Goal: Navigation & Orientation: Find specific page/section

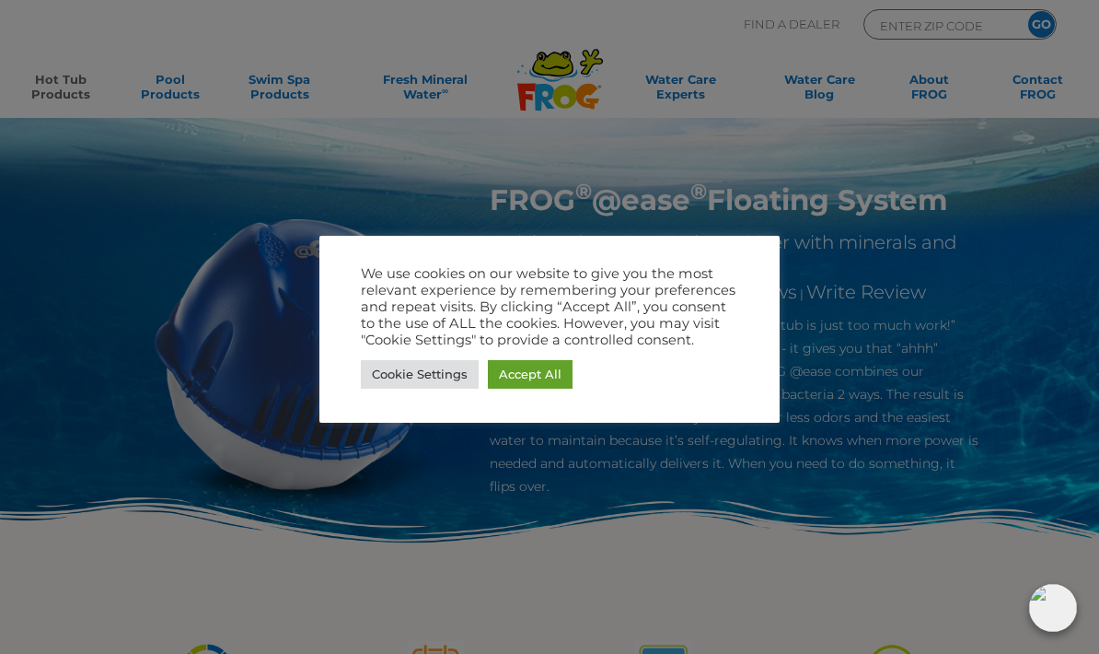
click at [444, 385] on link "Cookie Settings" at bounding box center [420, 374] width 118 height 29
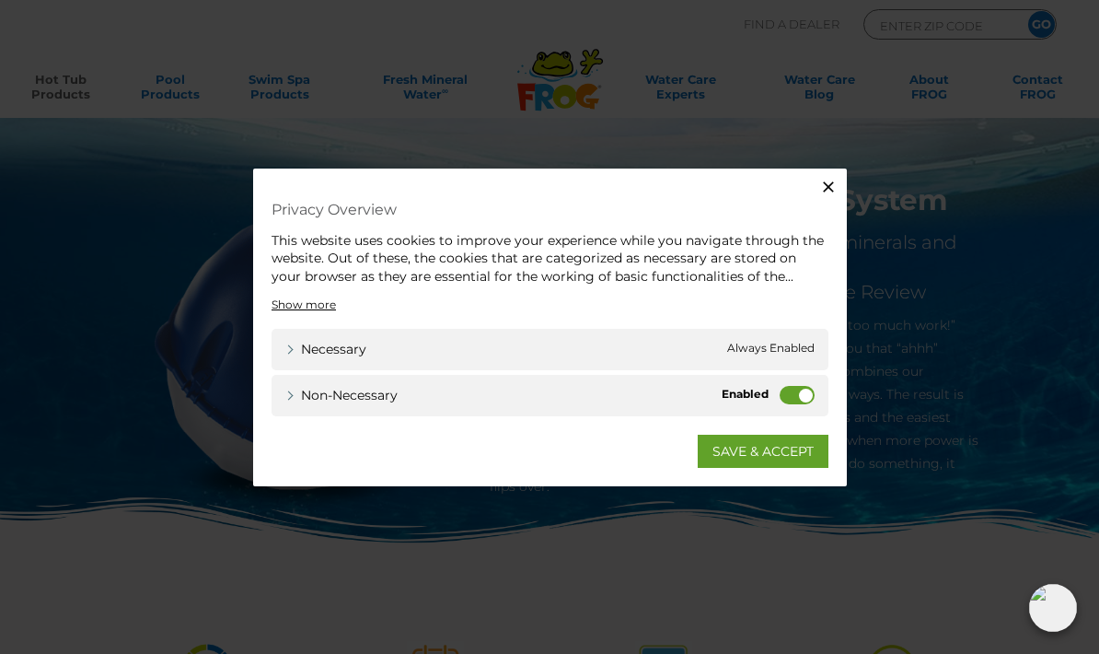
click at [785, 464] on link "SAVE & ACCEPT" at bounding box center [763, 450] width 131 height 33
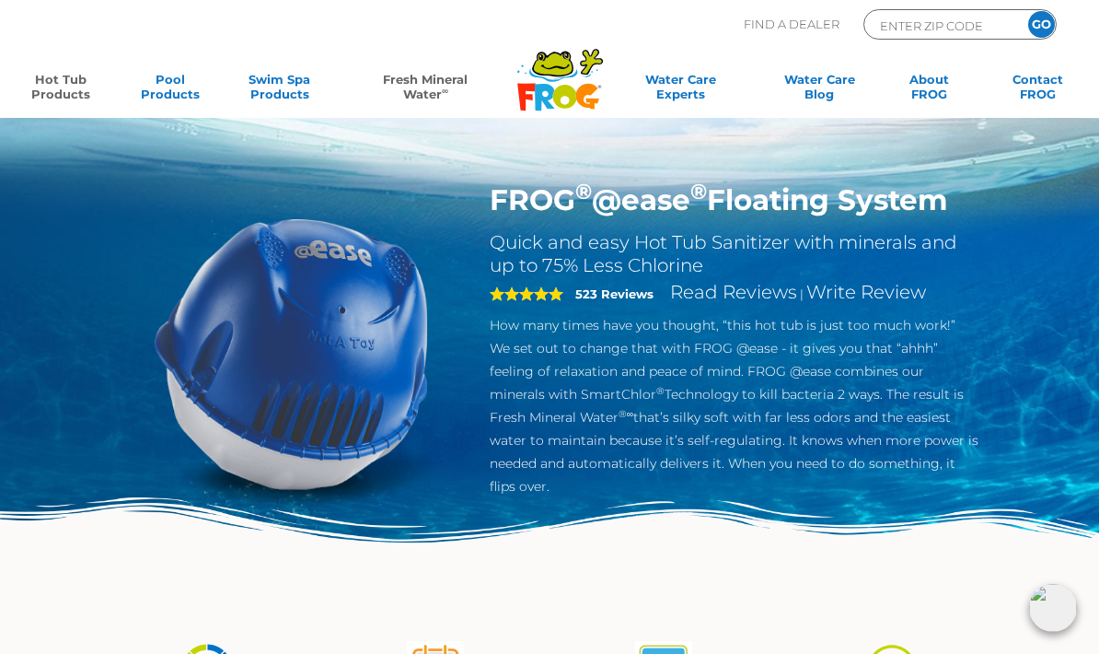
click at [412, 107] on link "Fresh Mineral Water ∞" at bounding box center [425, 90] width 159 height 37
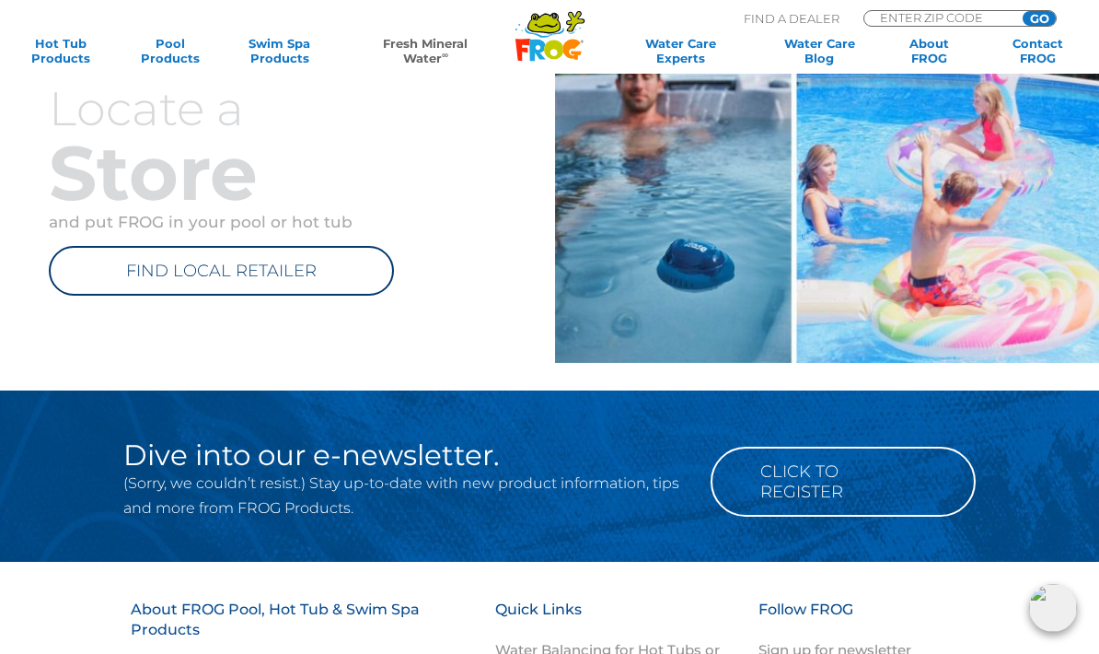
scroll to position [1296, 0]
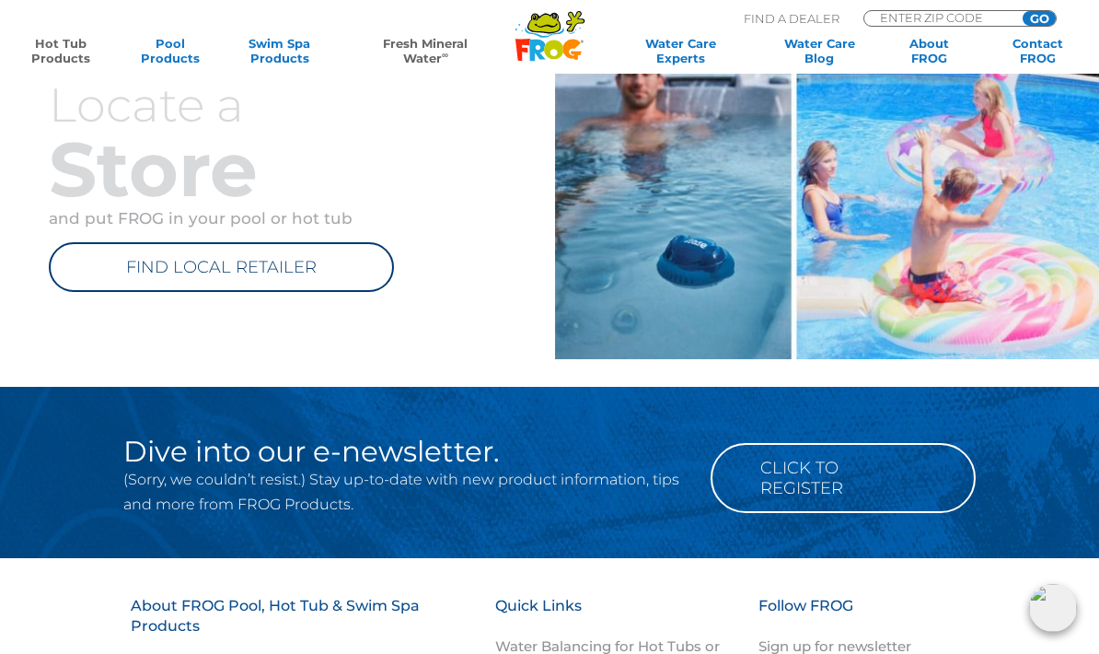
click at [48, 64] on link "Hot Tub Products" at bounding box center [60, 50] width 85 height 29
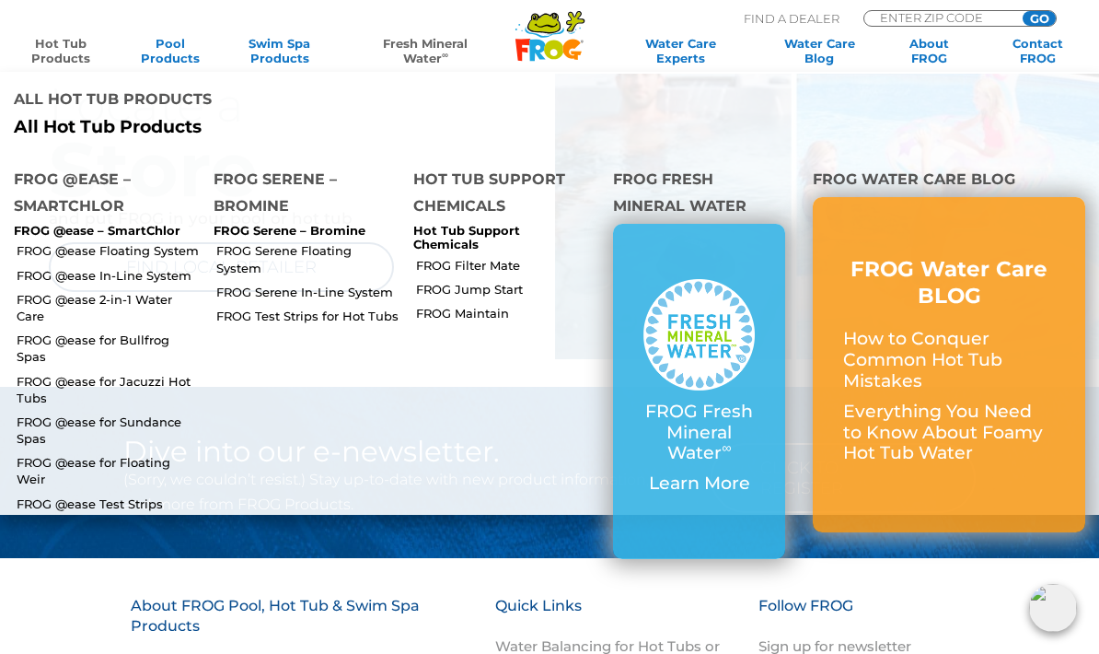
click at [159, 413] on link "FROG @ease for Sundance Spas" at bounding box center [108, 429] width 183 height 33
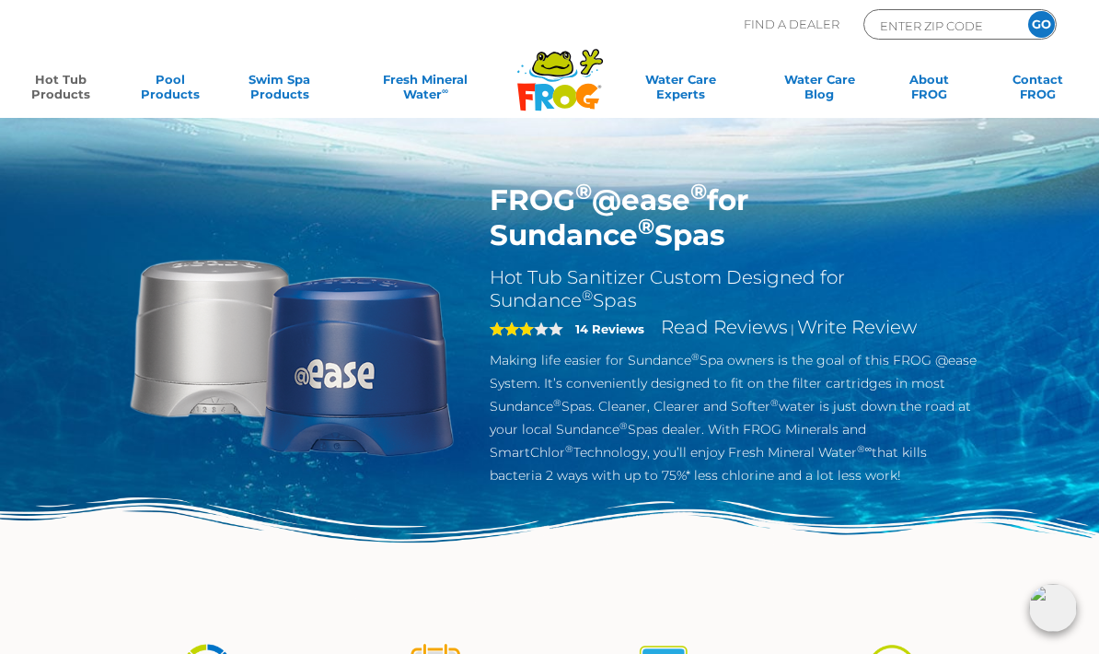
click at [852, 302] on h2 "Hot Tub Sanitizer Custom Designed for Sundance ® Spas" at bounding box center [734, 289] width 489 height 46
click at [675, 331] on link "Read Reviews" at bounding box center [724, 327] width 127 height 22
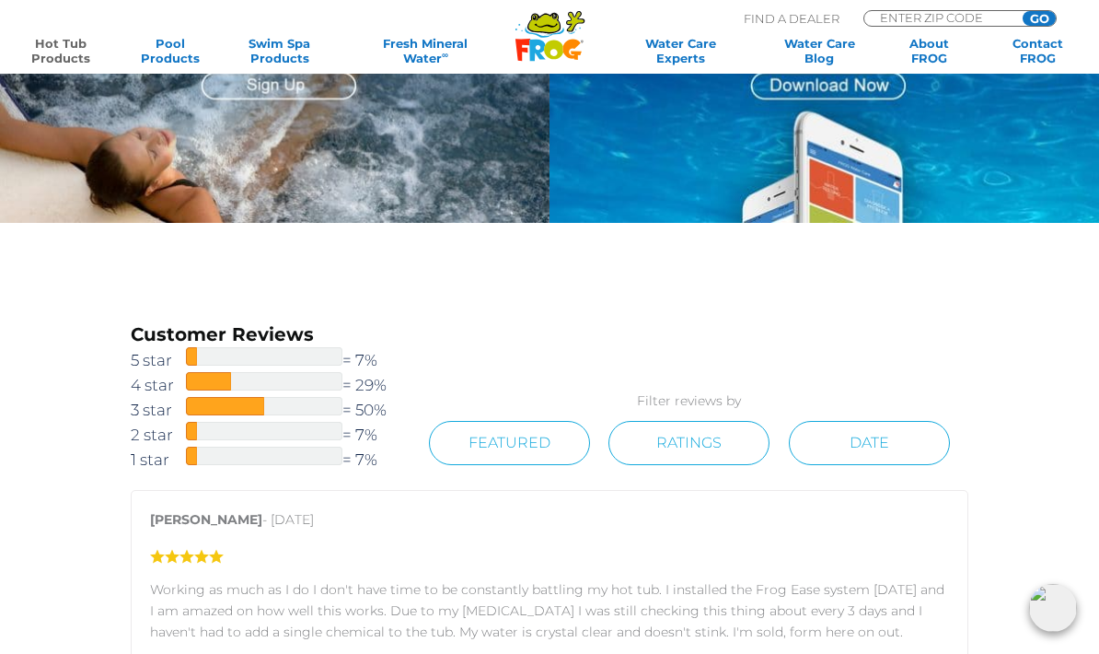
scroll to position [2215, 0]
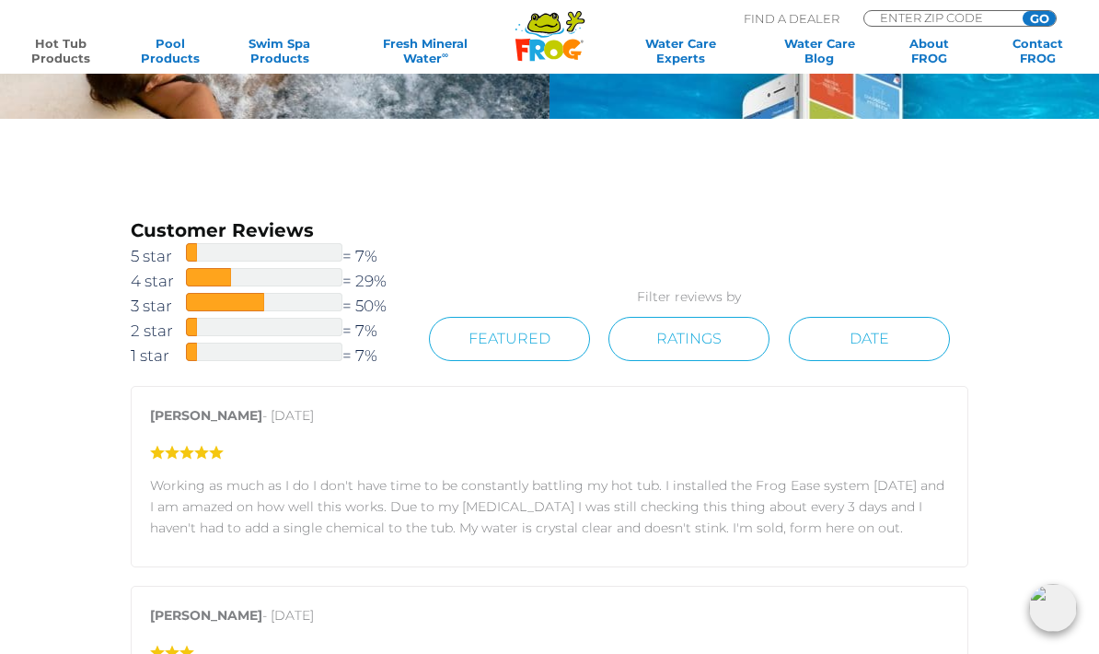
click at [943, 21] on input "ENTER ZIP CODE" at bounding box center [940, 17] width 124 height 13
type input "15217"
click at [1050, 21] on input "GO" at bounding box center [1039, 18] width 33 height 15
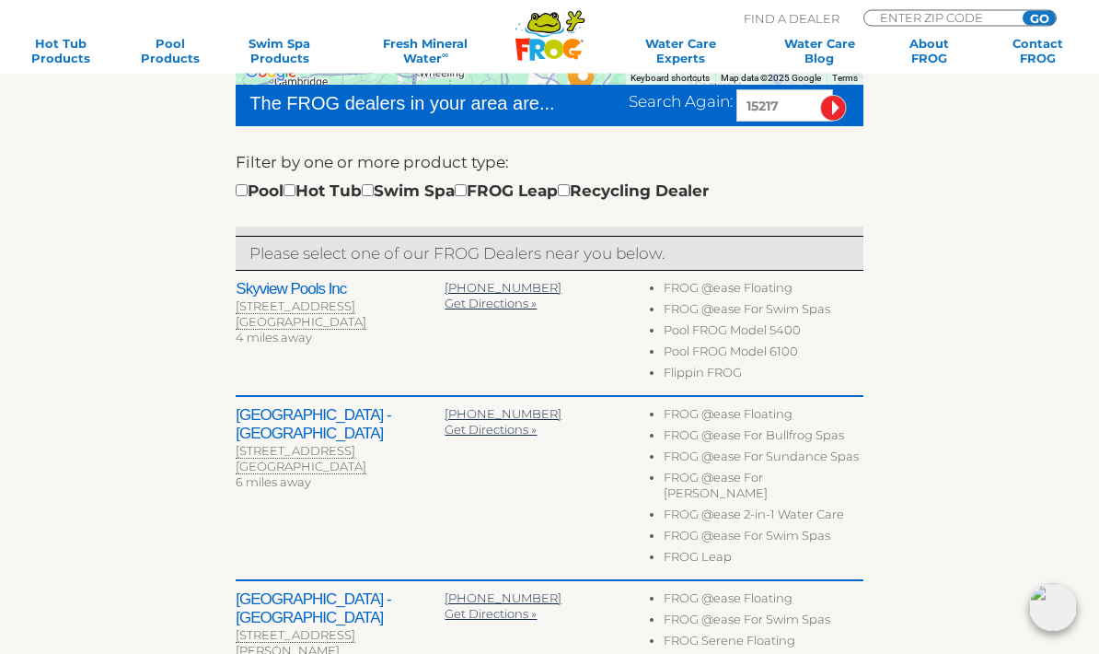
scroll to position [491, 0]
click at [360, 426] on h2 "Pool City Leisure Center - West Mifflin" at bounding box center [340, 424] width 209 height 37
click at [302, 297] on h2 "Skyview Pools Inc" at bounding box center [340, 289] width 209 height 18
click at [289, 304] on div "403 Lebanon Rd" at bounding box center [340, 306] width 209 height 16
click at [392, 429] on h2 "Pool City Leisure Center - West Mifflin" at bounding box center [340, 424] width 209 height 37
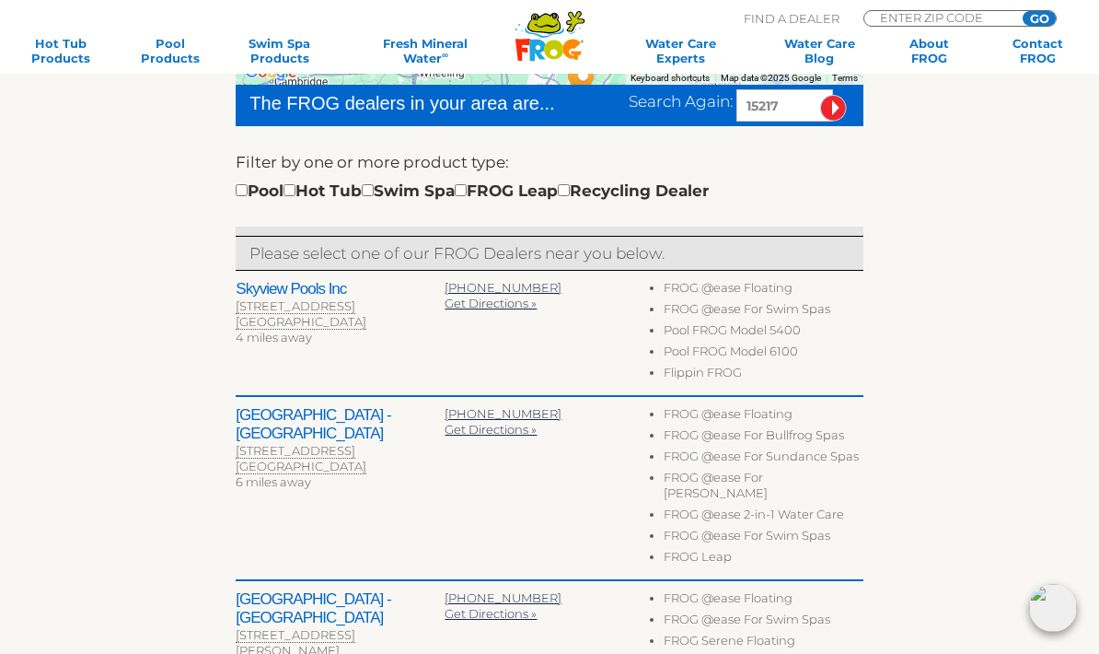
click at [399, 426] on h2 "Pool City Leisure Center - West Mifflin" at bounding box center [340, 424] width 209 height 37
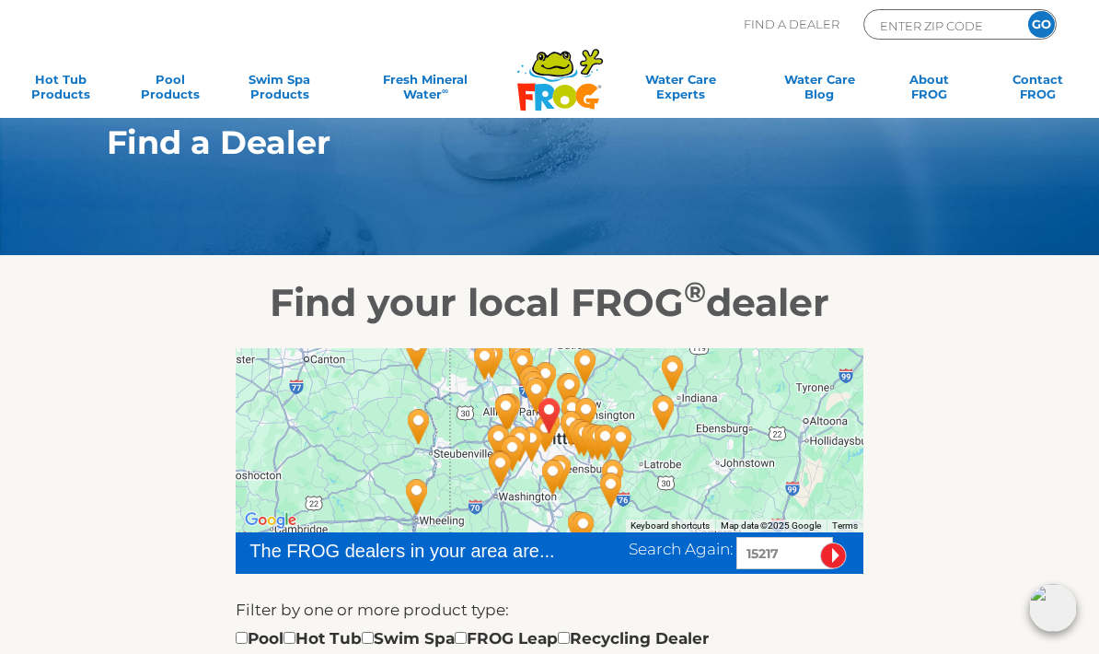
scroll to position [0, 0]
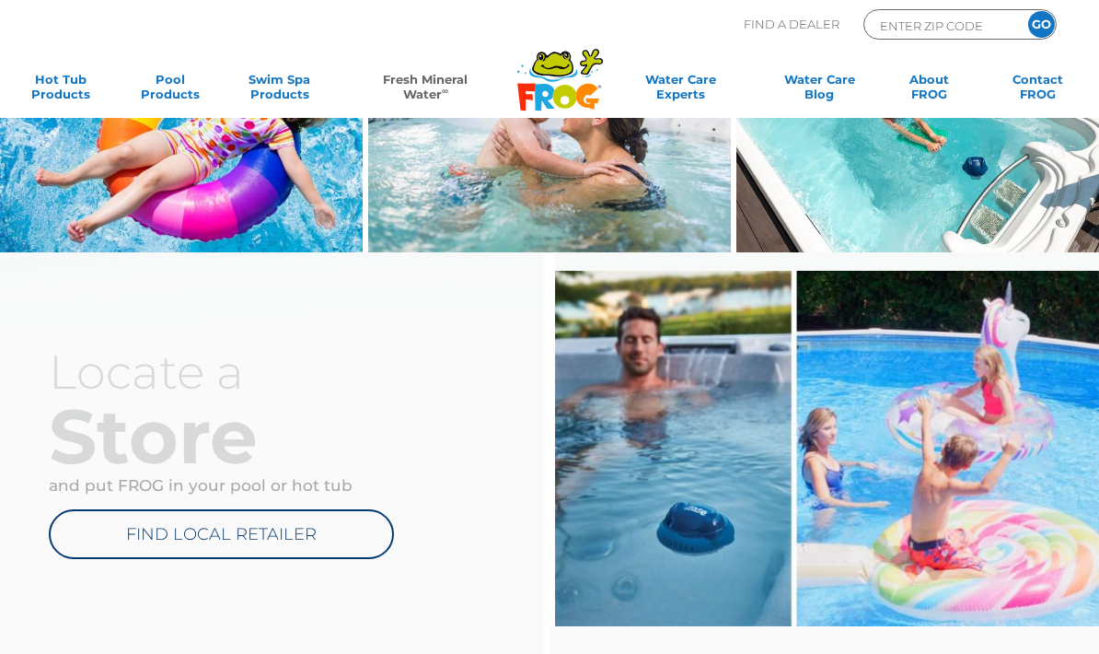
scroll to position [1029, 0]
